Goal: Book appointment/travel/reservation

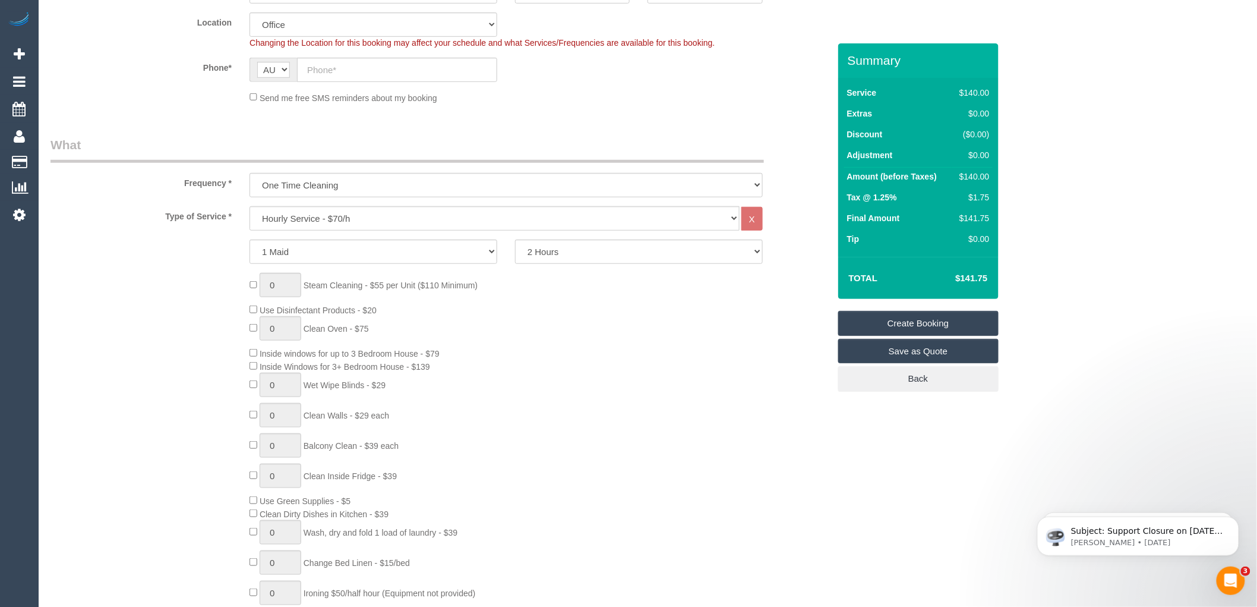
scroll to position [330, 0]
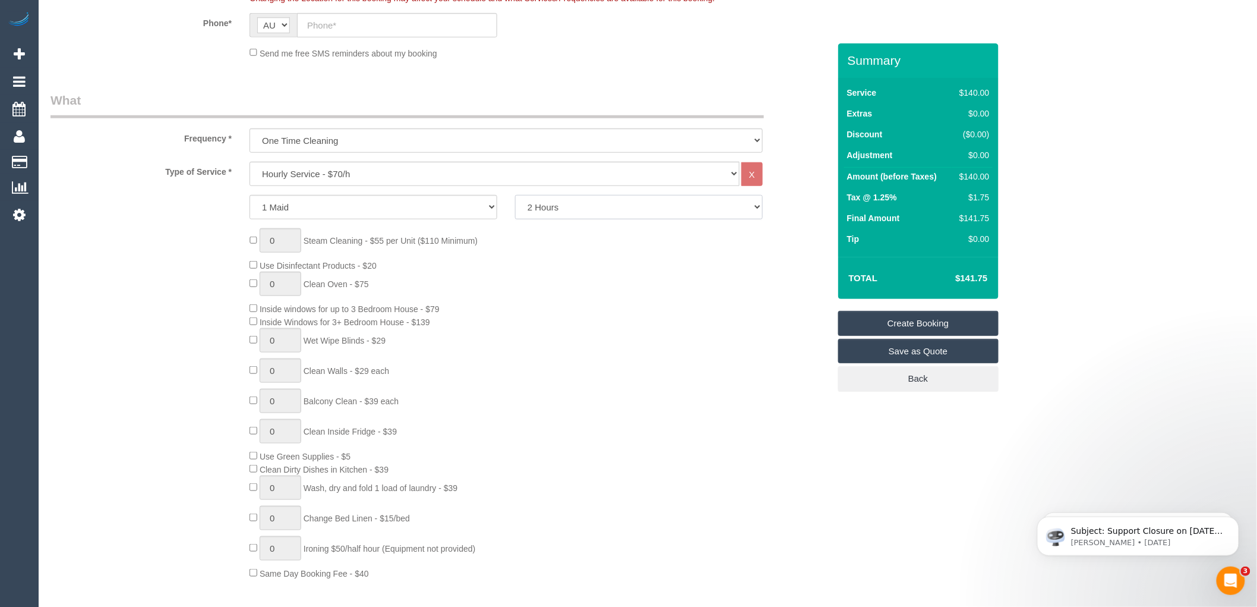
click at [549, 208] on select "2 Hours 2.5 Hours 3 Hours 3.5 Hours 4 Hours 4.5 Hours 5 Hours 5.5 Hours 6 Hours…" at bounding box center [639, 207] width 248 height 24
click at [515, 195] on select "2 Hours 2.5 Hours 3 Hours 3.5 Hours 4 Hours 4.5 Hours 5 Hours 5.5 Hours 6 Hours…" at bounding box center [639, 207] width 248 height 24
click at [541, 210] on select "2 Hours 2.5 Hours 3 Hours 3.5 Hours 4 Hours 4.5 Hours 5 Hours 5.5 Hours 6 Hours…" at bounding box center [639, 207] width 248 height 24
select select "210"
click at [515, 195] on select "2 Hours 2.5 Hours 3 Hours 3.5 Hours 4 Hours 4.5 Hours 5 Hours 5.5 Hours 6 Hours…" at bounding box center [639, 207] width 248 height 24
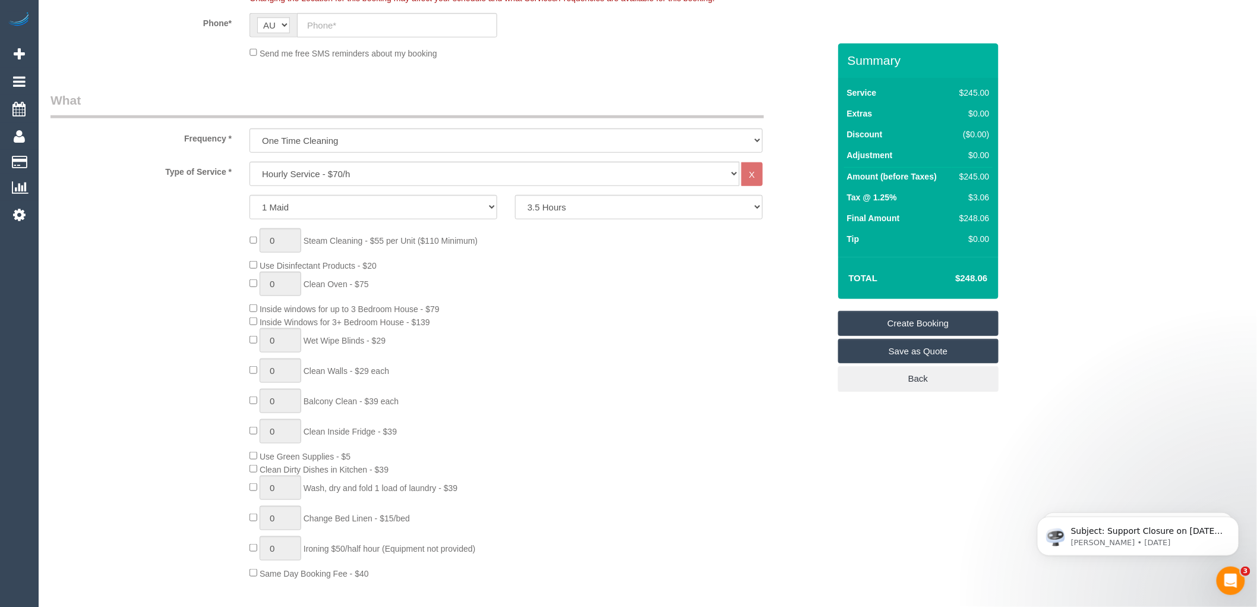
drag, startPoint x: 994, startPoint y: 176, endPoint x: 961, endPoint y: 176, distance: 32.7
click at [961, 176] on div "Service $245.00 Extras $0.00 Discount ($0.00) Adjustment $0.00 Amount (before T…" at bounding box center [918, 167] width 160 height 179
click at [955, 206] on td "$3.06" at bounding box center [972, 198] width 40 height 21
drag, startPoint x: 990, startPoint y: 175, endPoint x: 960, endPoint y: 173, distance: 30.4
click at [960, 173] on td "$245.00" at bounding box center [972, 178] width 40 height 21
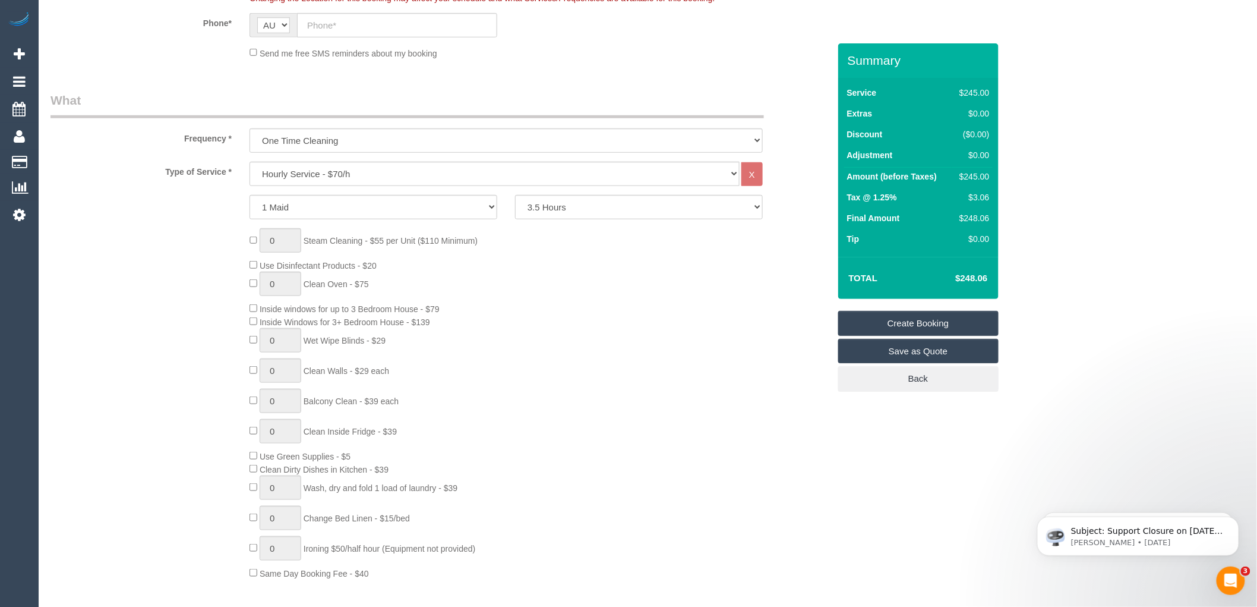
copy div "$245.00"
click at [805, 210] on div "1 Maid 2 Maids 2 Hours 2.5 Hours 3 Hours 3.5 Hours 4 Hours 4.5 Hours 5 Hours 5.…" at bounding box center [440, 207] width 797 height 24
drag, startPoint x: 993, startPoint y: 176, endPoint x: 897, endPoint y: 175, distance: 96.3
click at [897, 175] on div "Service $245.00 Extras $0.00 Discount ($0.00) Adjustment $0.00 Amount (before T…" at bounding box center [918, 167] width 160 height 179
click at [900, 177] on label "Amount (before Taxes)" at bounding box center [892, 177] width 90 height 12
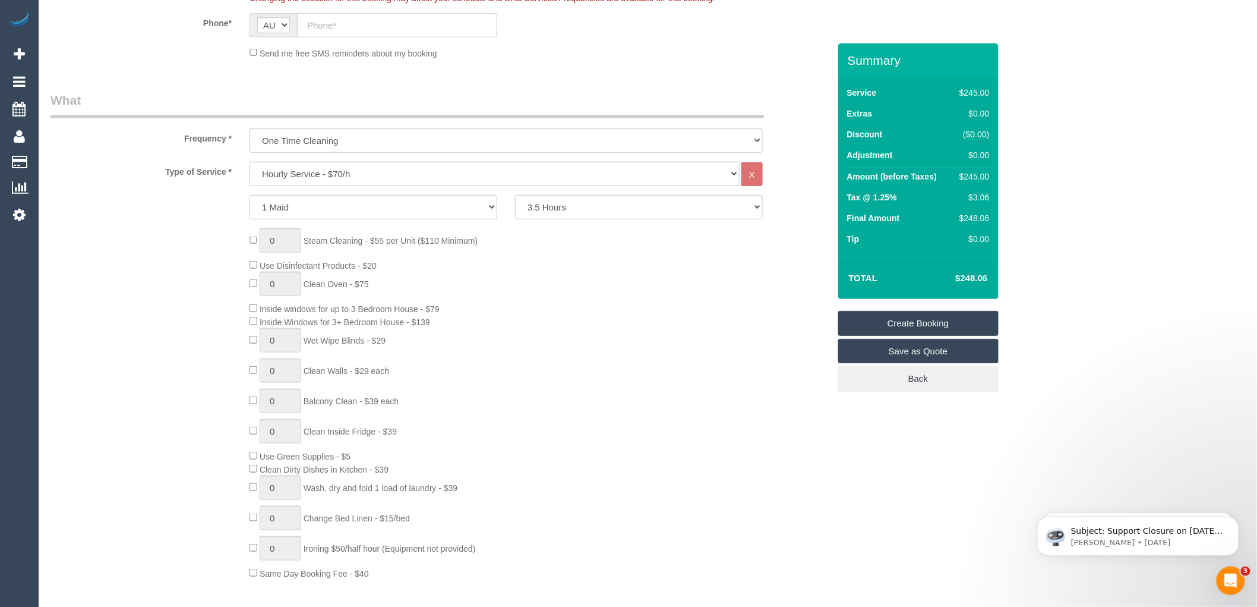
click at [949, 191] on td "Tax @ 1.25%" at bounding box center [898, 198] width 108 height 21
drag, startPoint x: 989, startPoint y: 173, endPoint x: 963, endPoint y: 174, distance: 25.6
click at [963, 174] on div "Service $245.00 Extras $0.00 Discount ($0.00) Adjustment $0.00 Amount (before T…" at bounding box center [918, 167] width 160 height 179
click at [955, 187] on td "$245.00" at bounding box center [972, 178] width 40 height 21
drag, startPoint x: 955, startPoint y: 171, endPoint x: 991, endPoint y: 174, distance: 36.4
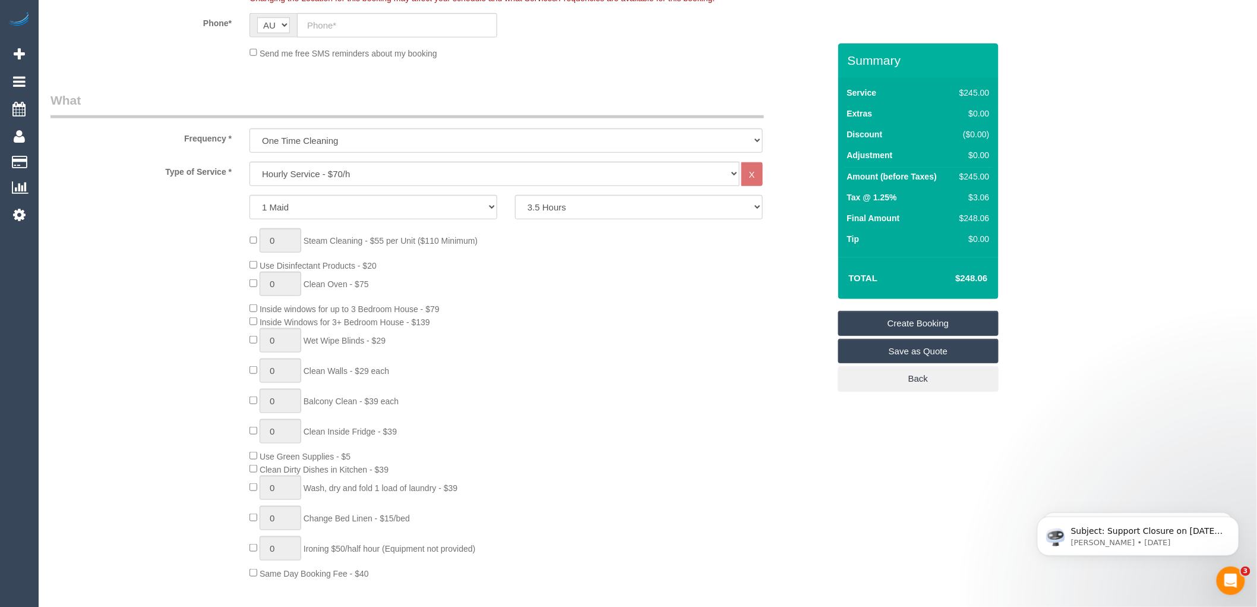
click at [991, 174] on td "$245.00" at bounding box center [972, 178] width 40 height 21
copy div "$245.00"
click at [916, 208] on td "Tax @ 1.25%" at bounding box center [898, 198] width 108 height 21
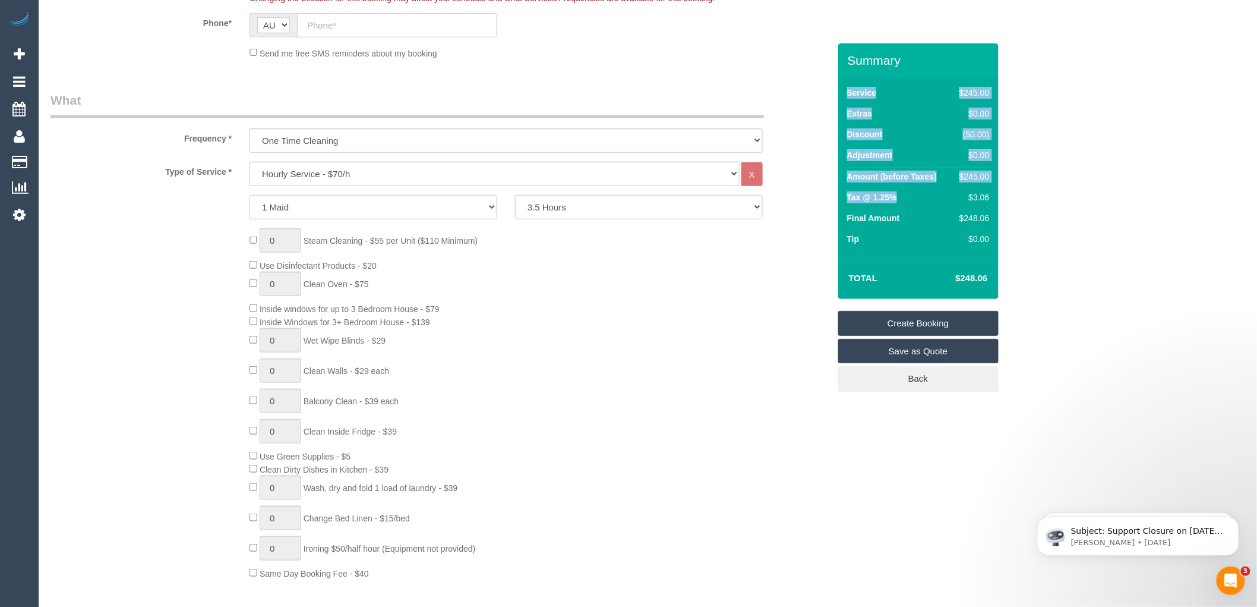
drag, startPoint x: 993, startPoint y: 196, endPoint x: 853, endPoint y: 205, distance: 140.5
click at [853, 205] on div "Service $245.00 Extras $0.00 Discount ($0.00) Adjustment $0.00 Amount (before T…" at bounding box center [918, 167] width 160 height 179
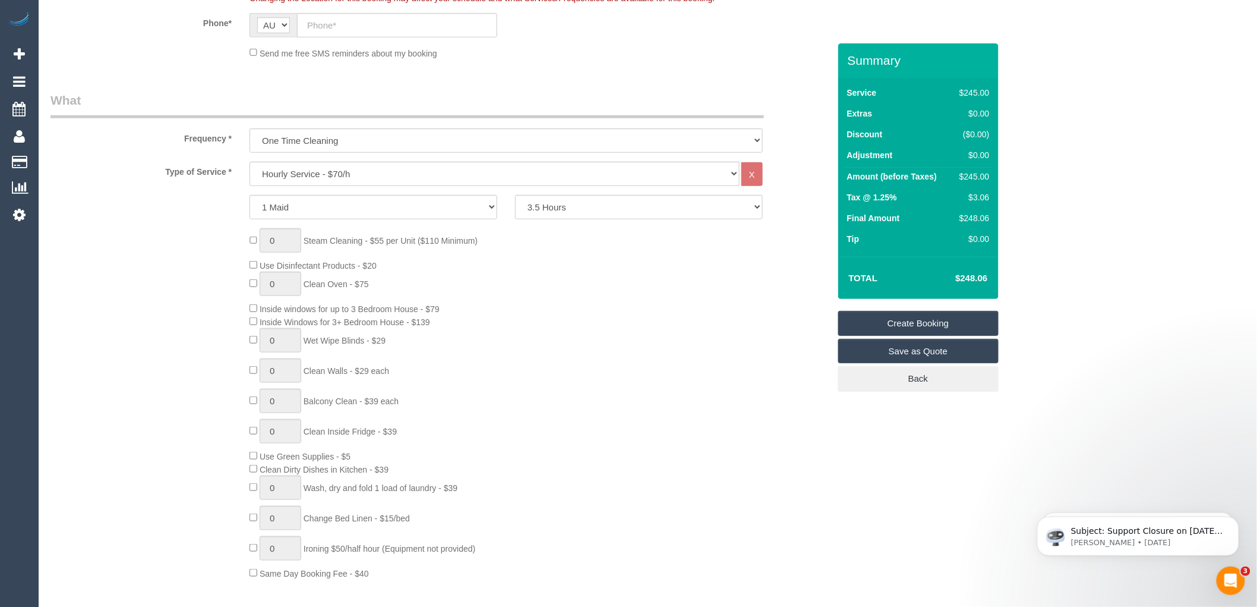
click at [847, 201] on label "Tax @ 1.25%" at bounding box center [872, 197] width 50 height 12
drag, startPoint x: 845, startPoint y: 195, endPoint x: 995, endPoint y: 194, distance: 149.1
click at [995, 194] on div "Service $245.00 Extras $0.00 Discount ($0.00) Adjustment $0.00 Amount (before T…" at bounding box center [918, 167] width 160 height 179
click at [948, 201] on td "Tax @ 1.25%" at bounding box center [898, 198] width 108 height 21
drag, startPoint x: 993, startPoint y: 194, endPoint x: 889, endPoint y: 193, distance: 104.0
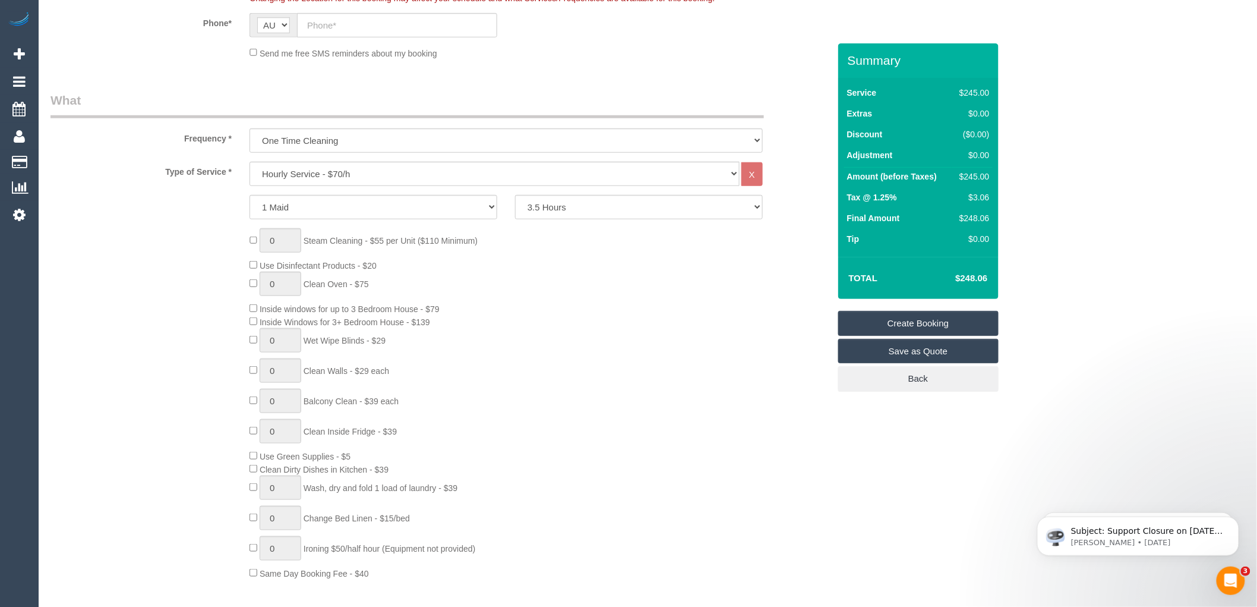
click at [889, 193] on div "Service $245.00 Extras $0.00 Discount ($0.00) Adjustment $0.00 Amount (before T…" at bounding box center [918, 167] width 160 height 179
click at [902, 196] on td "Tax @ 1.25%" at bounding box center [898, 198] width 108 height 21
drag, startPoint x: 845, startPoint y: 194, endPoint x: 868, endPoint y: 191, distance: 23.4
click at [868, 191] on div "Service $245.00 Extras $0.00 Discount ($0.00) Adjustment $0.00 Amount (before T…" at bounding box center [918, 167] width 160 height 179
click at [889, 198] on label "Tax @ 1.25%" at bounding box center [872, 197] width 50 height 12
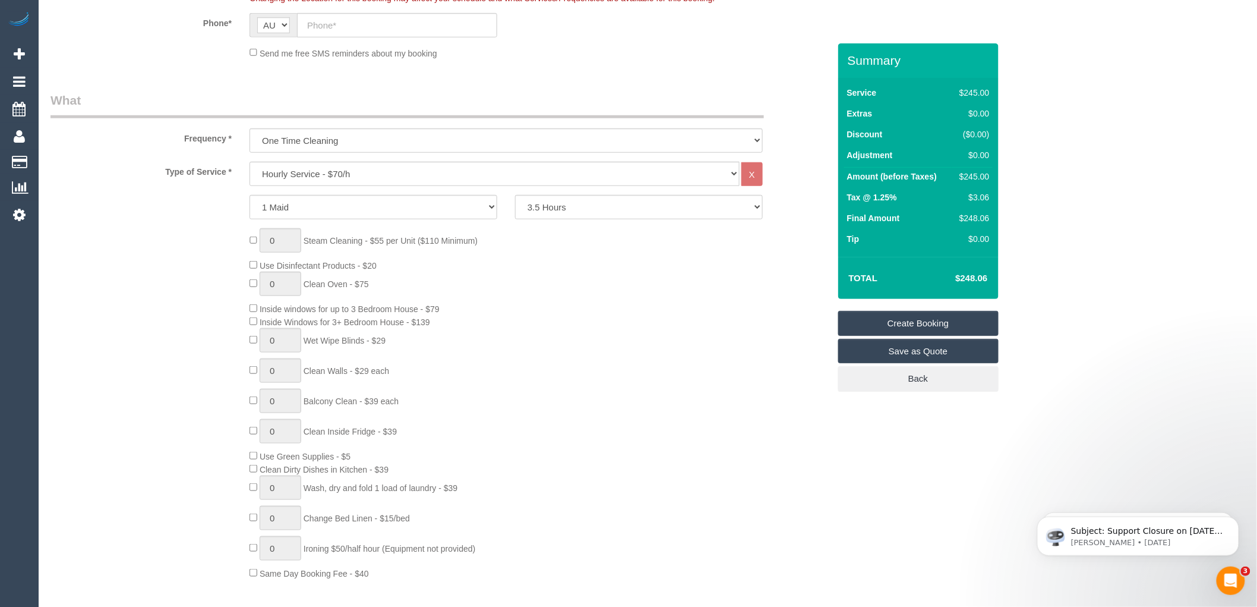
drag, startPoint x: 989, startPoint y: 192, endPoint x: 848, endPoint y: 197, distance: 140.9
click at [848, 197] on tr "Tax @ 1.25% $3.06" at bounding box center [918, 198] width 149 height 21
copy tr "Tax @ 1.25% $3.06"
click at [916, 235] on td "Tip" at bounding box center [898, 240] width 108 height 21
drag, startPoint x: 989, startPoint y: 195, endPoint x: 967, endPoint y: 195, distance: 21.4
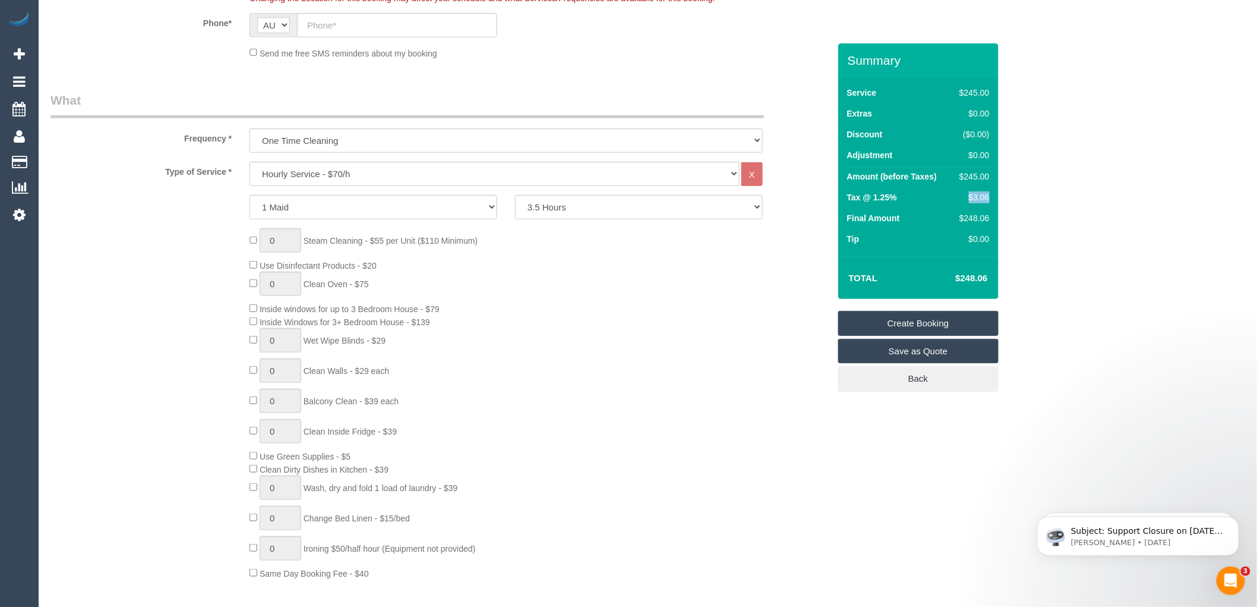
click at [967, 195] on div "$3.06" at bounding box center [972, 197] width 34 height 12
copy div "$3.06"
click at [731, 294] on div "0 Steam Cleaning - $55 per Unit ($110 Minimum) Use Disinfectant Products - $20 …" at bounding box center [539, 403] width 597 height 351
drag, startPoint x: 949, startPoint y: 216, endPoint x: 842, endPoint y: 218, distance: 107.0
click at [842, 218] on div "Service $245.00 Extras $0.00 Discount ($0.00) Adjustment $0.00 Amount (before T…" at bounding box center [918, 167] width 160 height 179
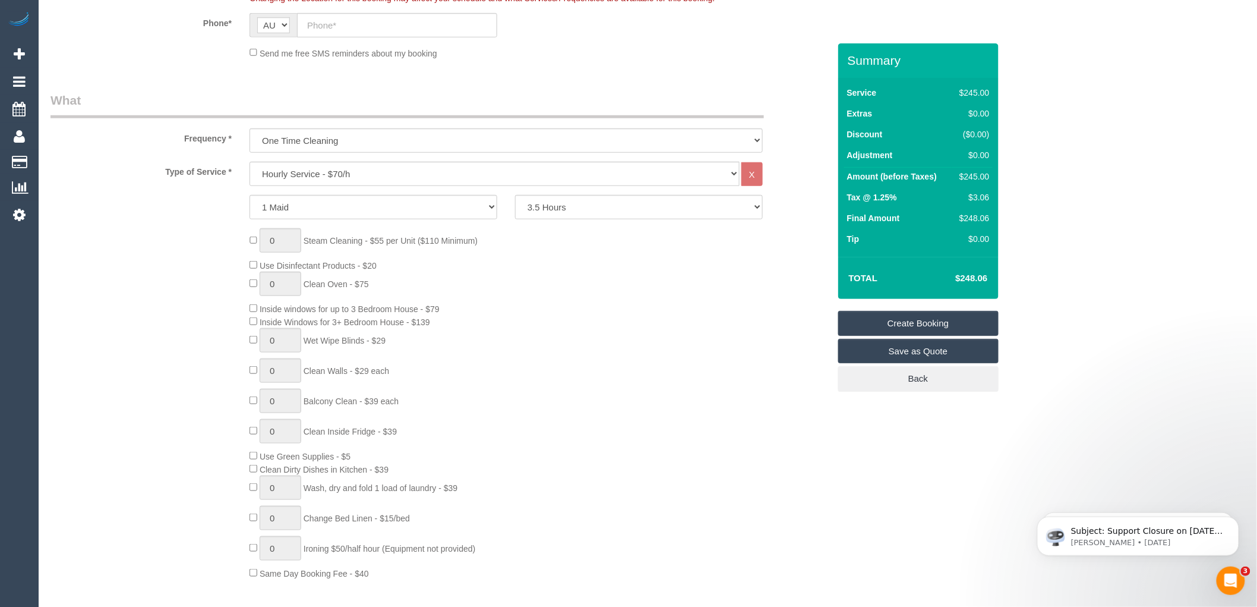
click at [913, 229] on td "Final Amount" at bounding box center [898, 219] width 108 height 21
drag, startPoint x: 991, startPoint y: 216, endPoint x: 841, endPoint y: 216, distance: 149.7
click at [841, 216] on div "Service $245.00 Extras $0.00 Discount ($0.00) Adjustment $0.00 Amount (before T…" at bounding box center [918, 167] width 160 height 179
click at [899, 235] on td "Tip" at bounding box center [898, 240] width 108 height 21
click at [928, 270] on td "$248.06" at bounding box center [953, 278] width 77 height 30
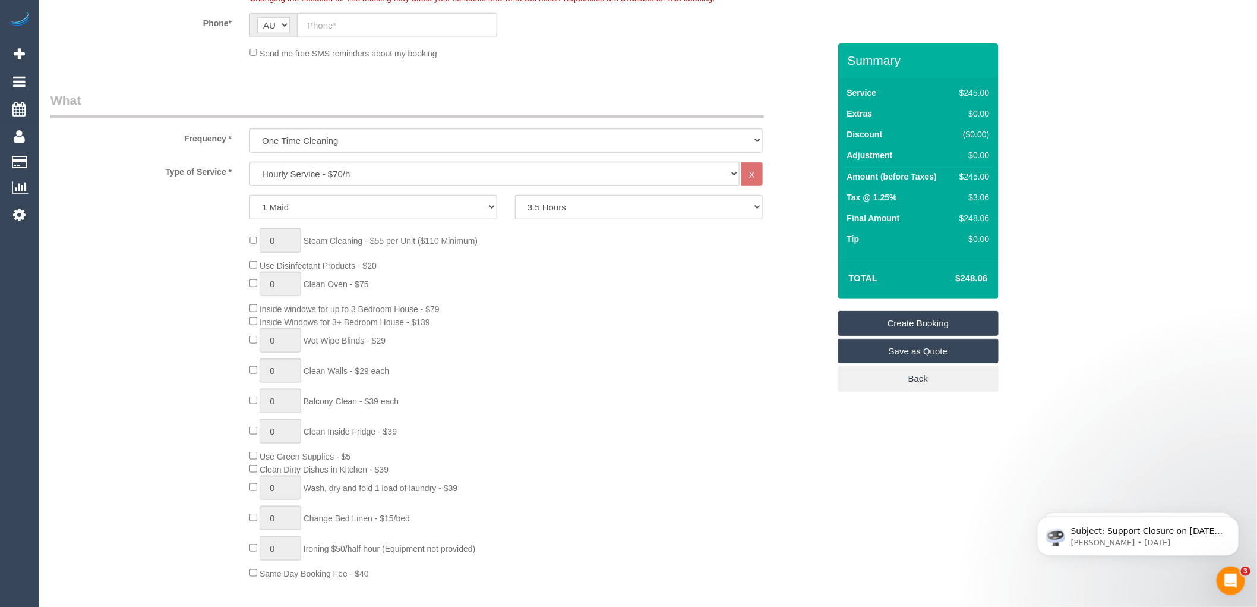
drag, startPoint x: 993, startPoint y: 274, endPoint x: 957, endPoint y: 276, distance: 36.3
click at [957, 276] on div "Total $248.06" at bounding box center [918, 278] width 160 height 42
copy table "Total"
click at [351, 180] on select "Hourly Service - $70/h Hourly Service - $65/h Hourly Service - $60/h Hourly Ser…" at bounding box center [495, 174] width 490 height 24
select select "211"
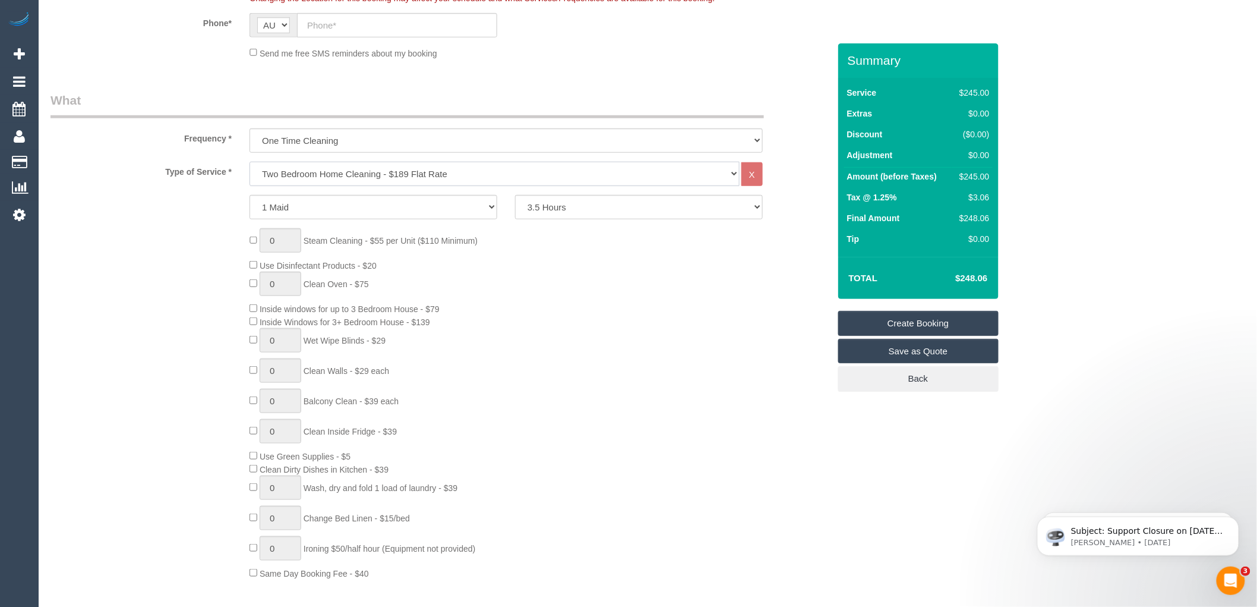
click at [250, 162] on select "Hourly Service - $70/h Hourly Service - $65/h Hourly Service - $60/h Hourly Ser…" at bounding box center [495, 174] width 490 height 24
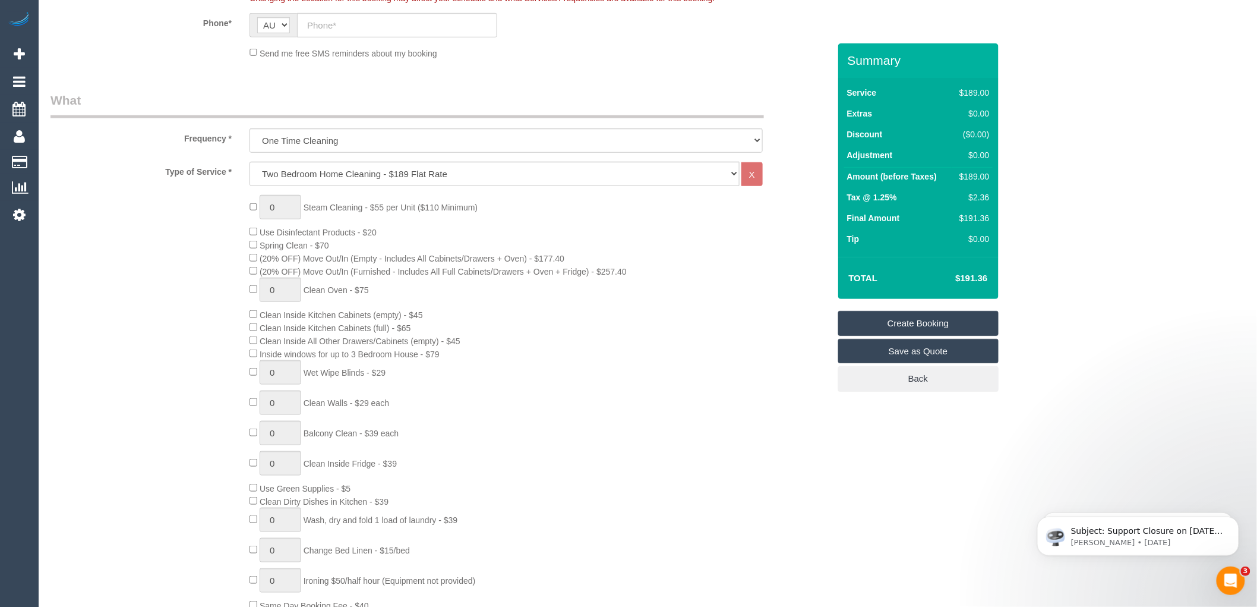
click at [583, 336] on div "0 Steam Cleaning - $55 per Unit ($110 Minimum) Use Disinfectant Products - $20 …" at bounding box center [539, 403] width 597 height 417
type input "1"
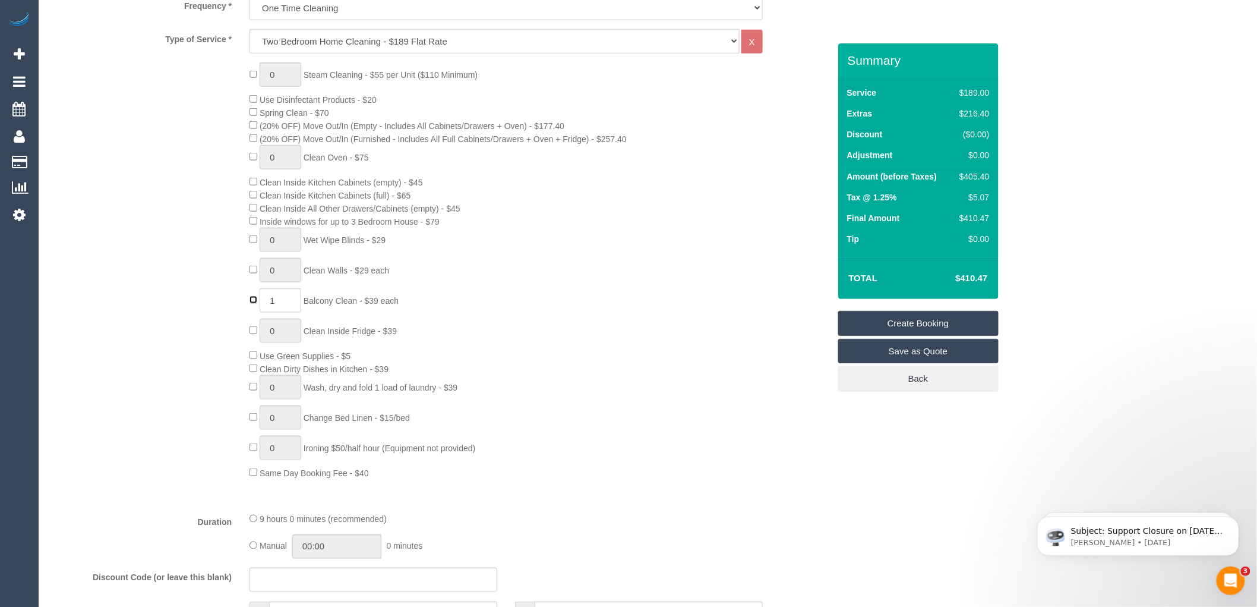
scroll to position [462, 0]
click at [599, 371] on div "0 Steam Cleaning - $55 per Unit ($110 Minimum) Use Disinfectant Products - $20 …" at bounding box center [539, 271] width 597 height 417
click at [566, 255] on div "0 Steam Cleaning - $55 per Unit ($110 Minimum) Use Disinfectant Products - $20 …" at bounding box center [539, 271] width 597 height 417
drag, startPoint x: 991, startPoint y: 280, endPoint x: 947, endPoint y: 282, distance: 44.0
click at [947, 282] on td "$410.47" at bounding box center [953, 278] width 77 height 30
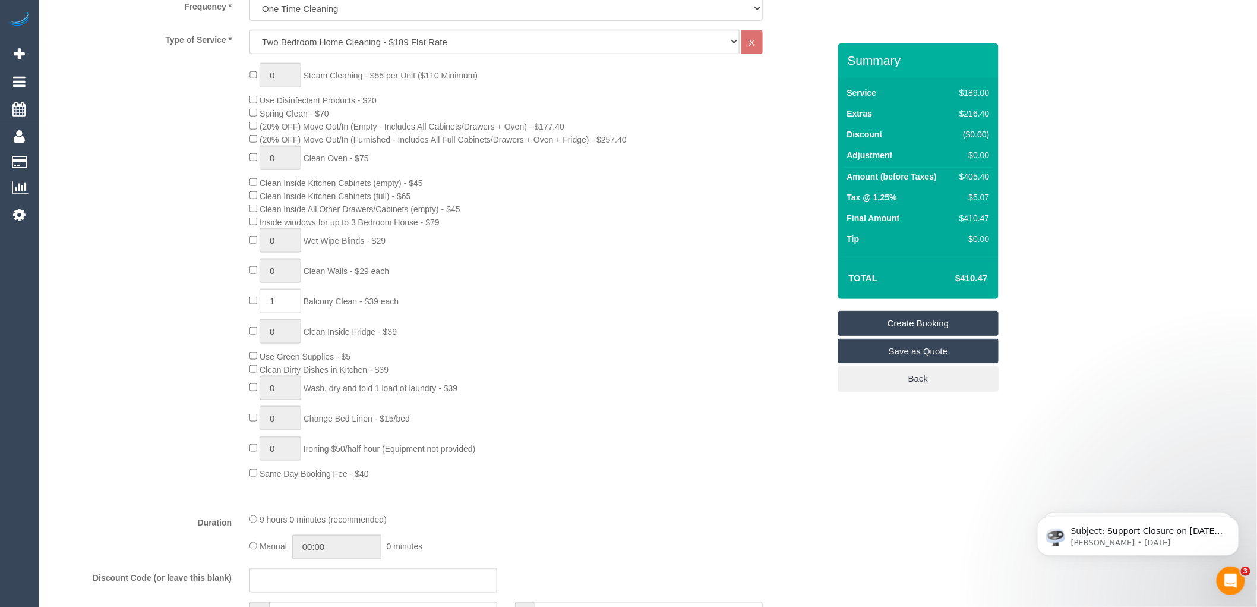
copy h4 "$410.47"
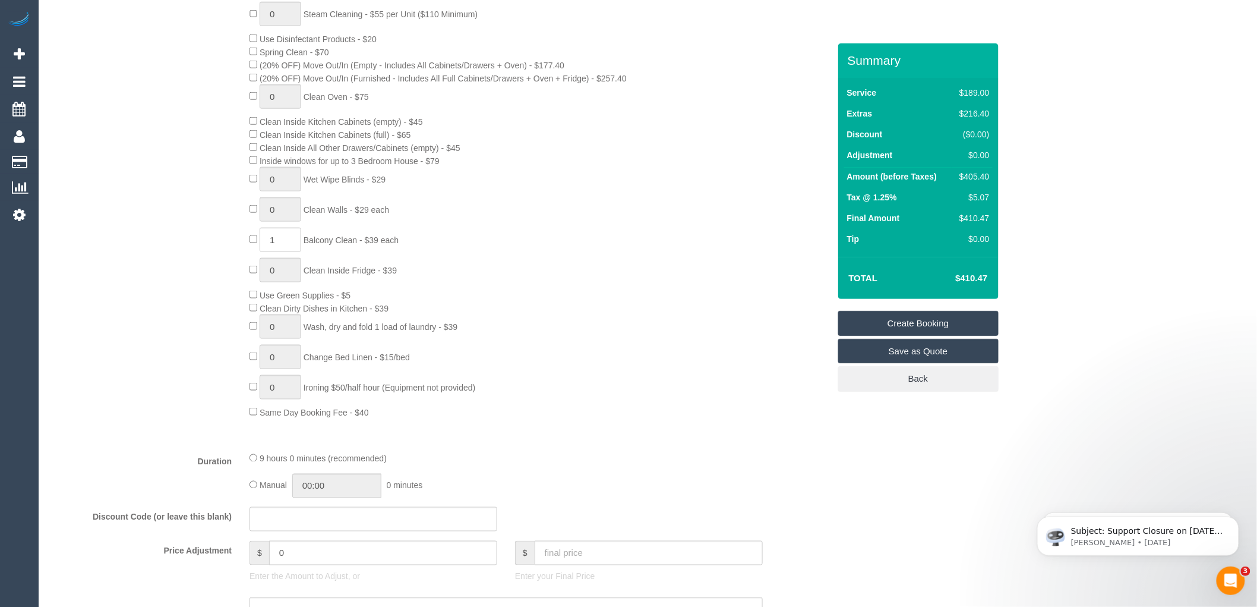
scroll to position [528, 0]
drag, startPoint x: 1027, startPoint y: 287, endPoint x: 987, endPoint y: 266, distance: 45.2
click at [1026, 287] on div "Who Email* Name * Where Address* ACT [GEOGRAPHIC_DATA] NT [GEOGRAPHIC_DATA] SA …" at bounding box center [648, 591] width 1195 height 2150
drag, startPoint x: 989, startPoint y: 195, endPoint x: 969, endPoint y: 194, distance: 19.6
click at [969, 194] on div "$5.07" at bounding box center [972, 197] width 34 height 12
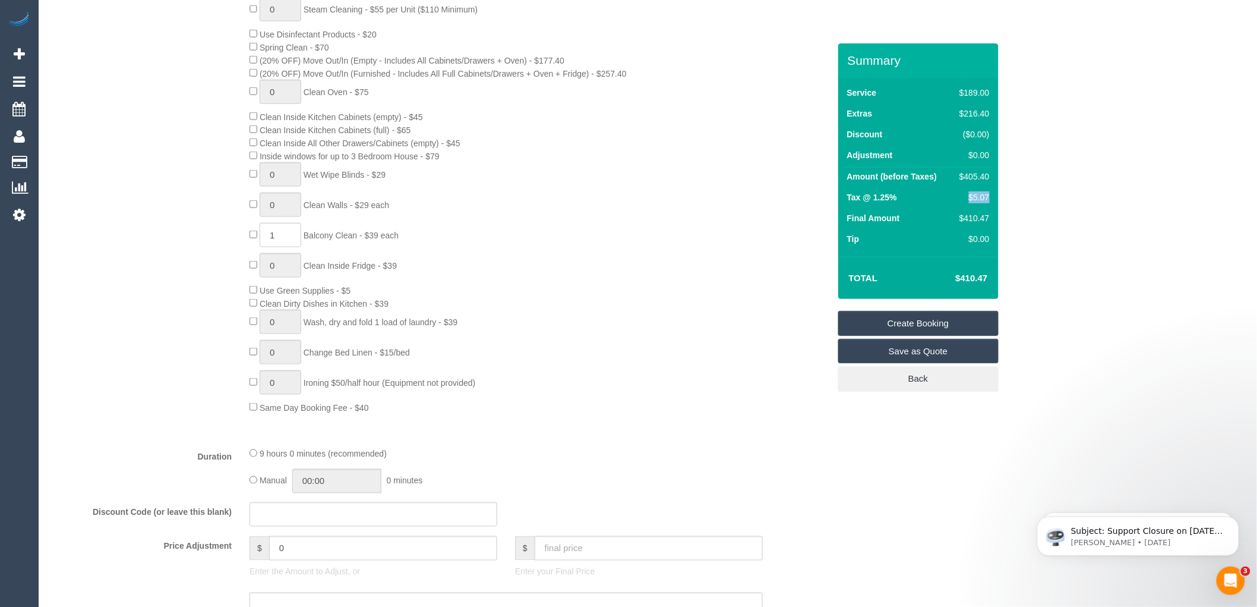
copy div "$5.07"
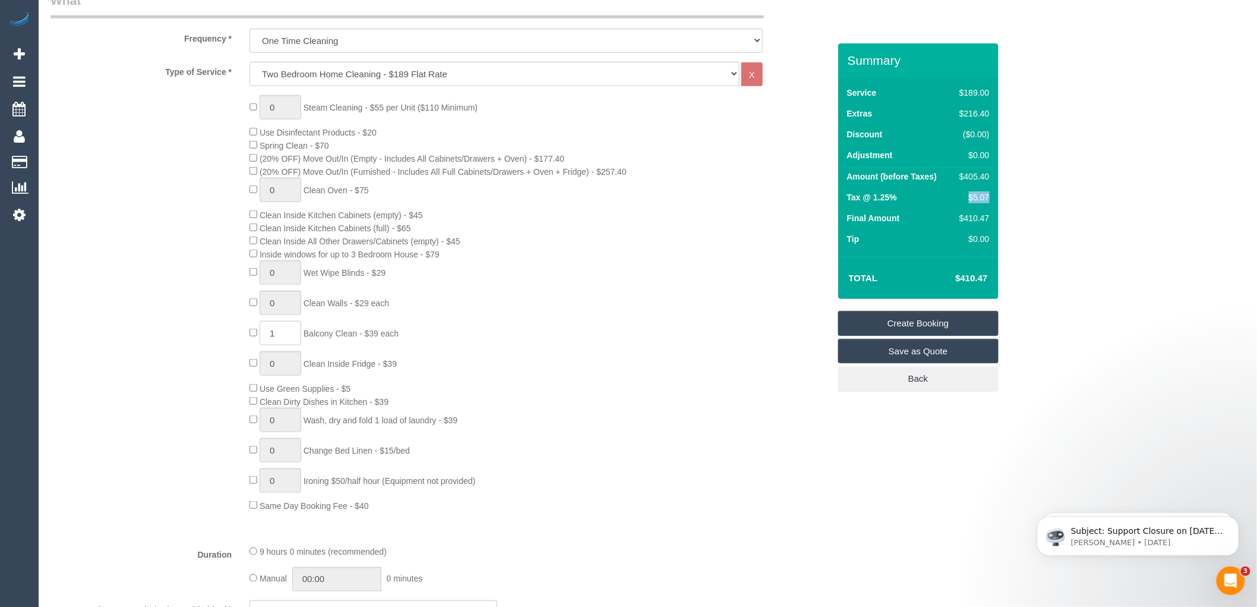
scroll to position [264, 0]
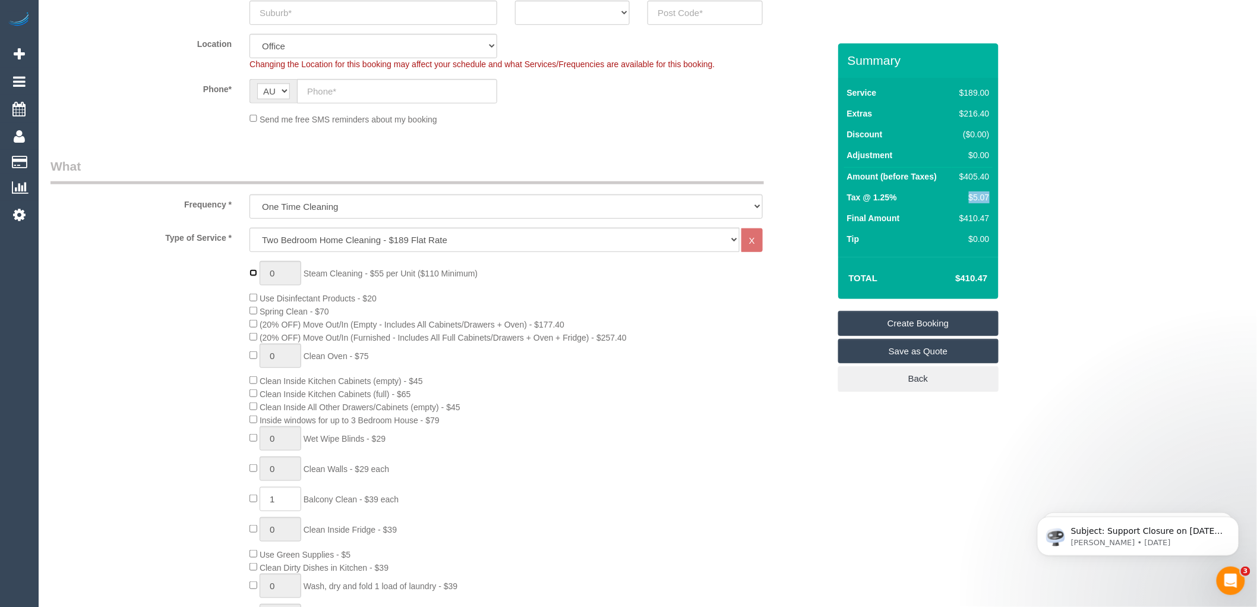
type input "1"
click at [285, 275] on input "1" at bounding box center [281, 273] width 42 height 24
type input "4"
click at [566, 271] on div "4 Steam Cleaning - $55 per Unit ($110 Minimum) Use Disinfectant Products - $20 …" at bounding box center [539, 469] width 597 height 417
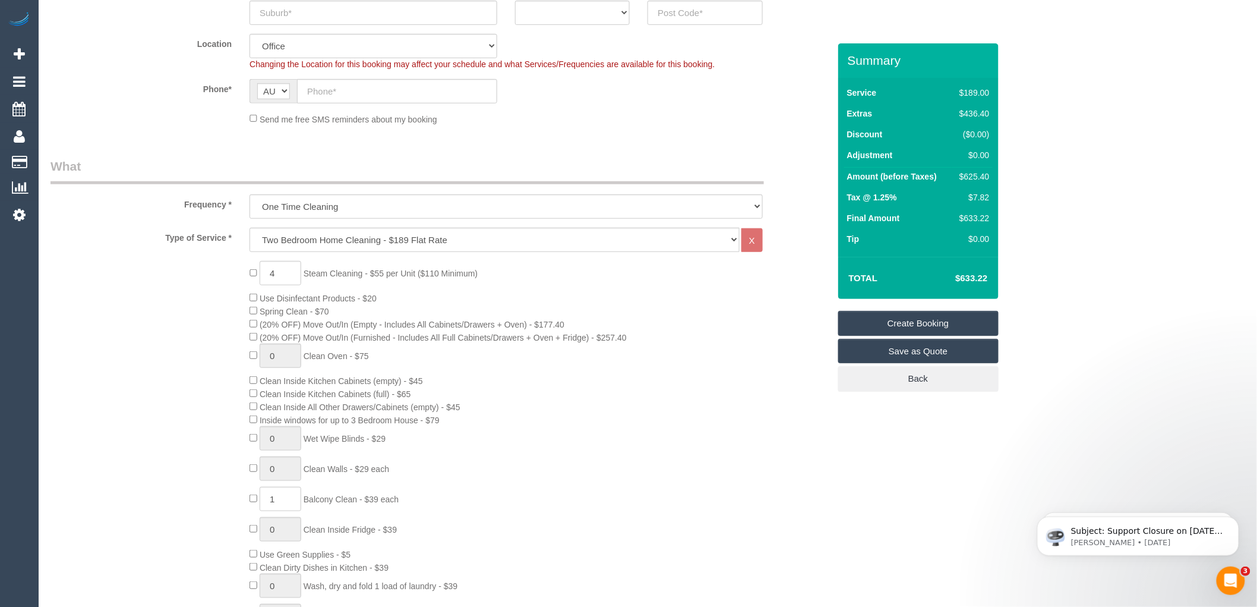
drag, startPoint x: 990, startPoint y: 280, endPoint x: 953, endPoint y: 277, distance: 37.5
click at [953, 277] on td "$633.22" at bounding box center [953, 278] width 77 height 30
copy h4 "$633.22"
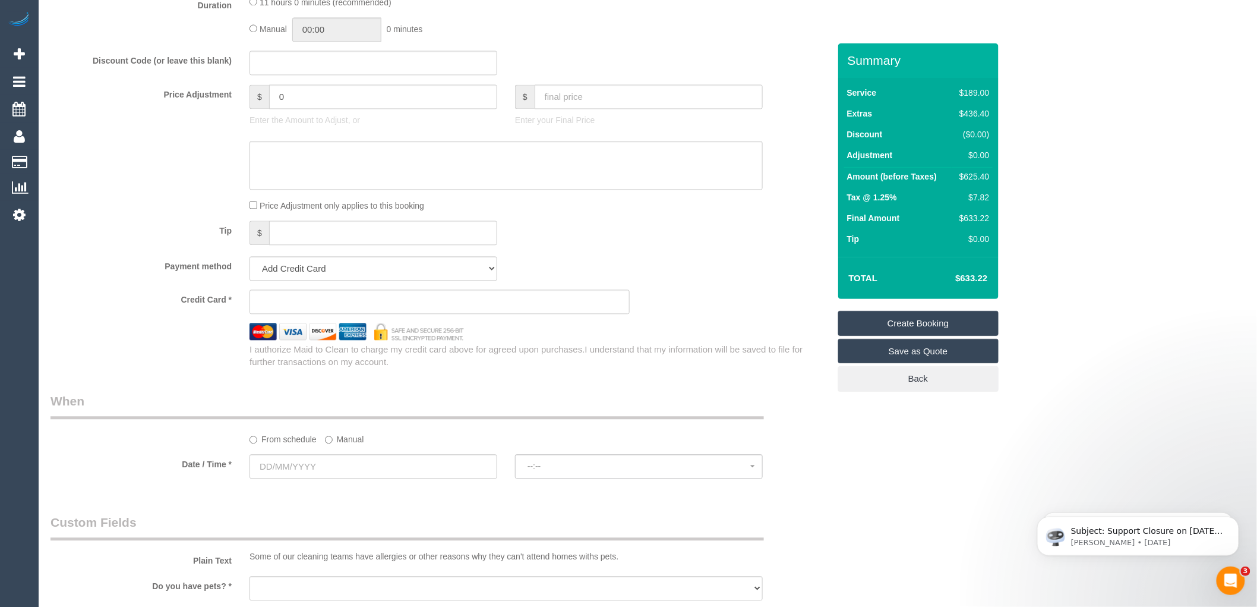
scroll to position [990, 0]
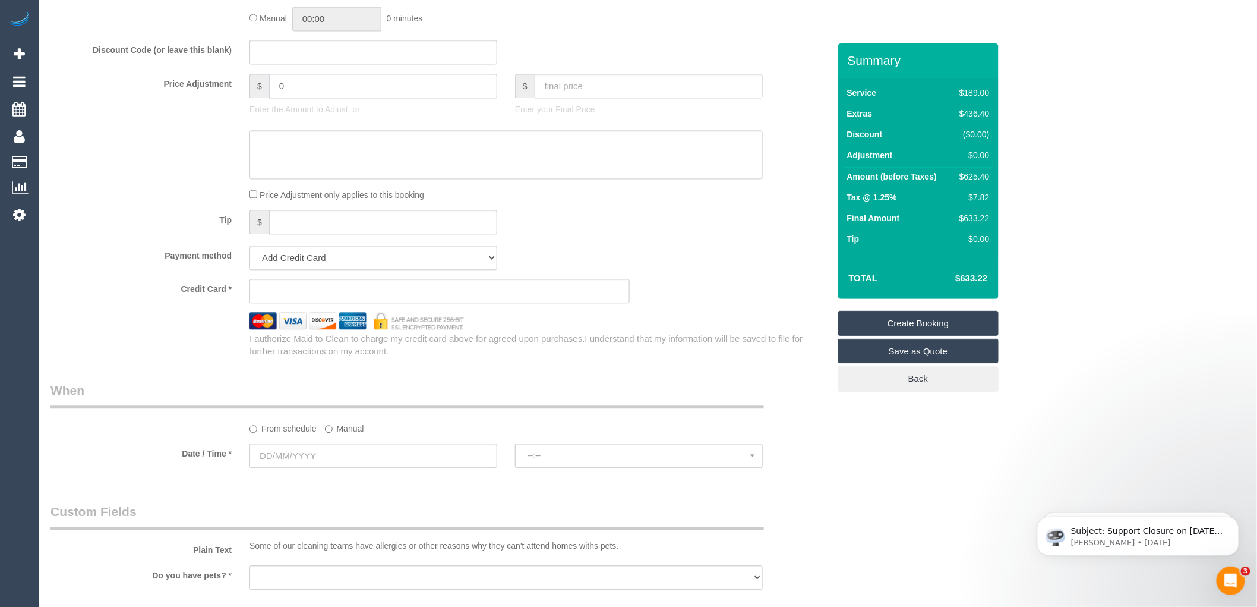
click at [286, 98] on input "0" at bounding box center [383, 86] width 228 height 24
click at [395, 115] on p "Enter the Amount to Adjust, or" at bounding box center [374, 109] width 248 height 12
type input "27.5"
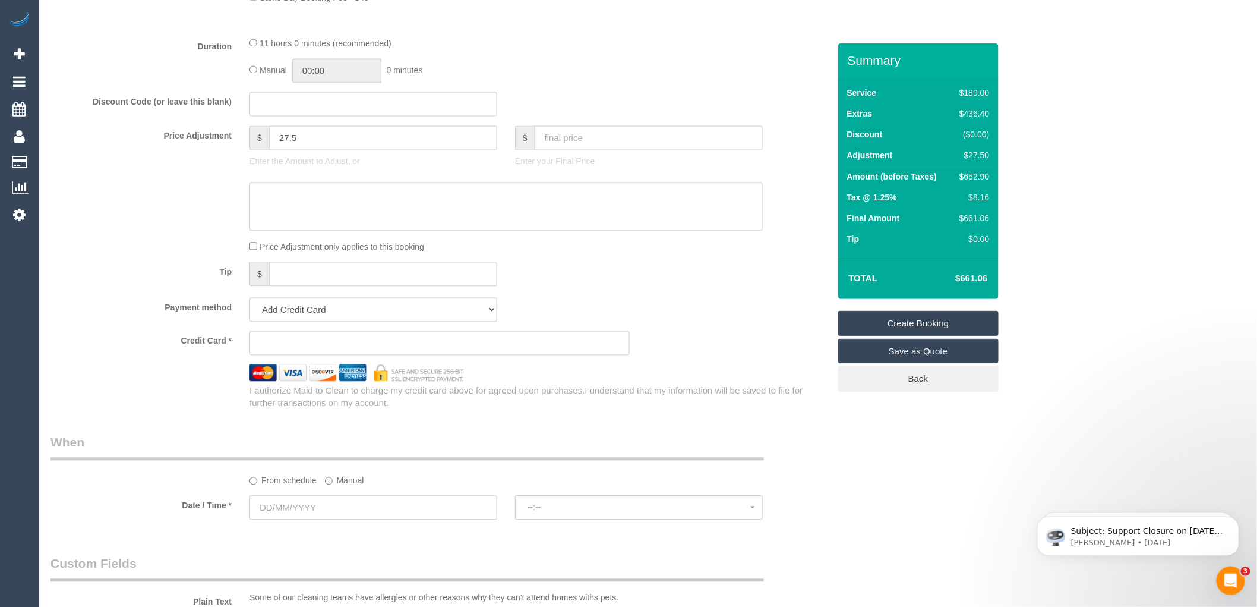
scroll to position [858, 0]
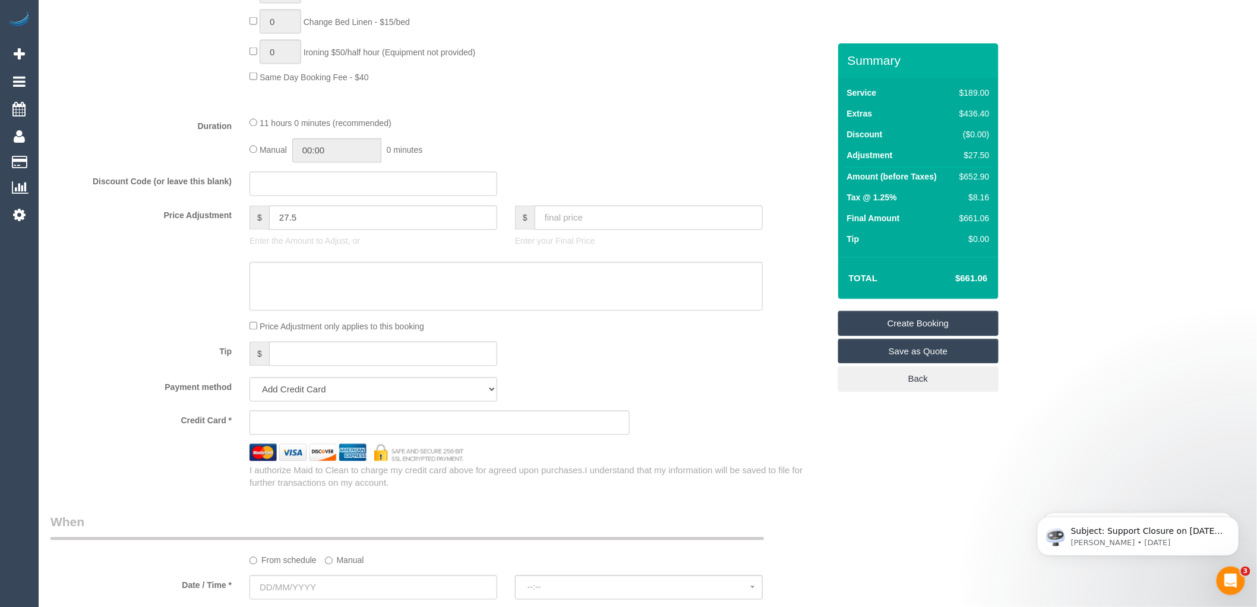
click at [684, 215] on fieldset "What Frequency * One Time Cleaning Weekly - 10% Off - 10.00% (0% for the First …" at bounding box center [440, 26] width 779 height 926
drag, startPoint x: 992, startPoint y: 279, endPoint x: 938, endPoint y: 282, distance: 54.7
click at [938, 282] on td "$661.06" at bounding box center [953, 278] width 77 height 30
copy h4 "$661.06"
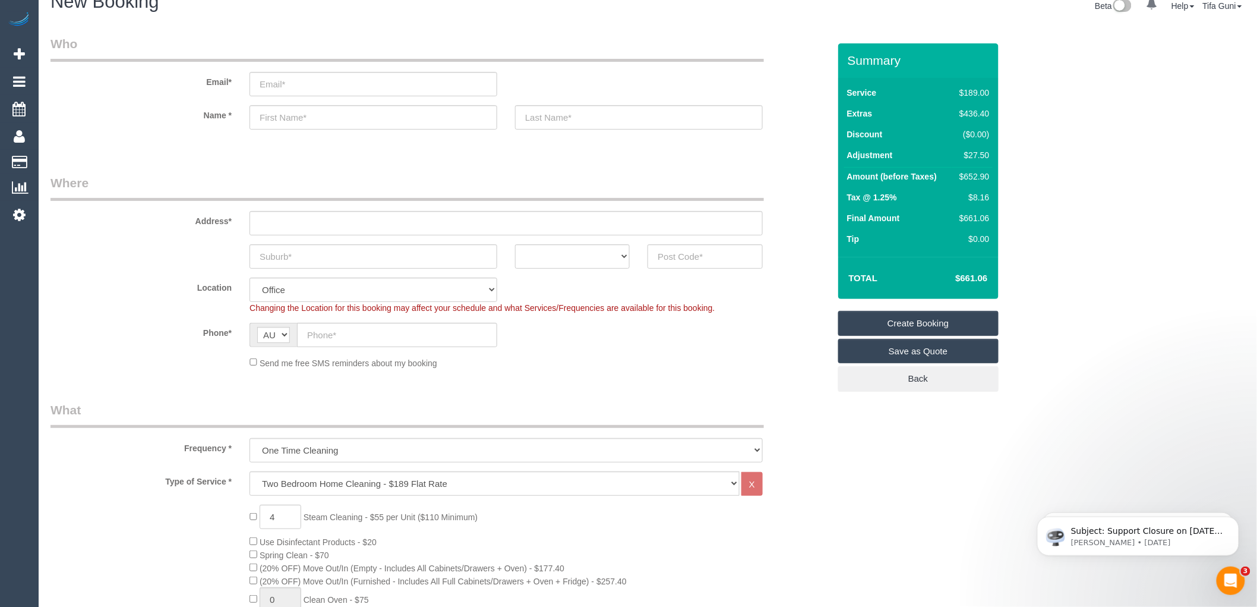
scroll to position [0, 0]
